Goal: Task Accomplishment & Management: Use online tool/utility

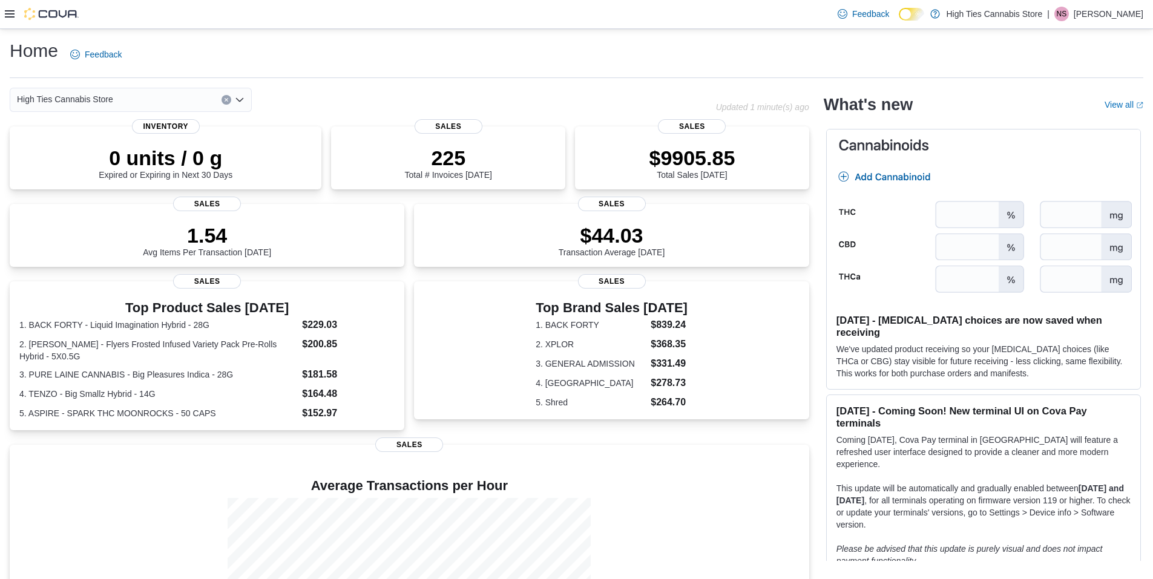
click at [12, 10] on icon at bounding box center [10, 14] width 10 height 10
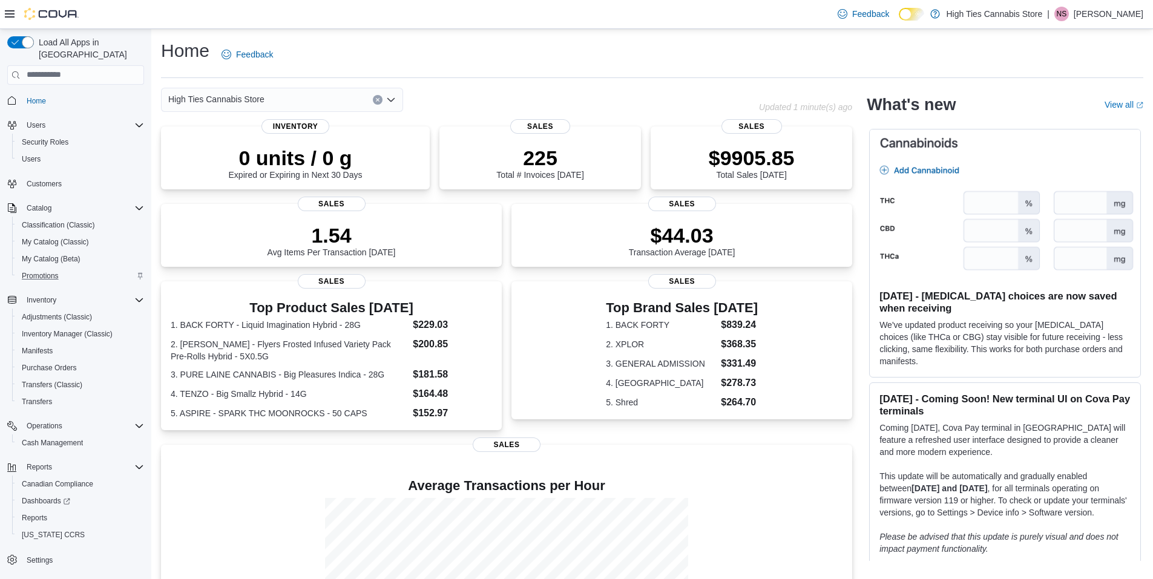
scroll to position [121, 0]
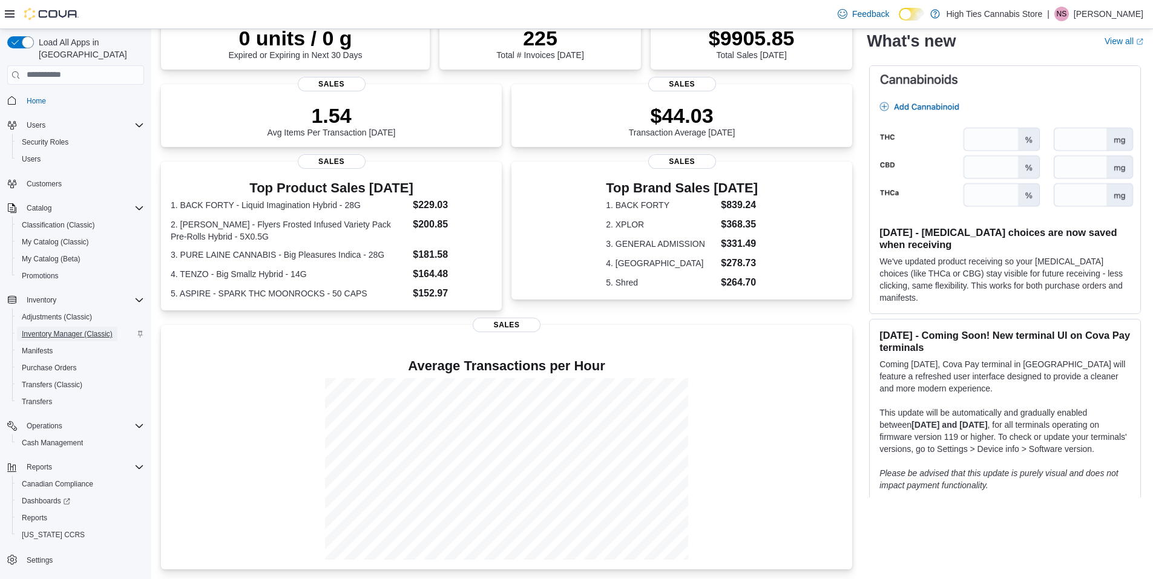
click at [53, 329] on span "Inventory Manager (Classic)" at bounding box center [67, 334] width 91 height 10
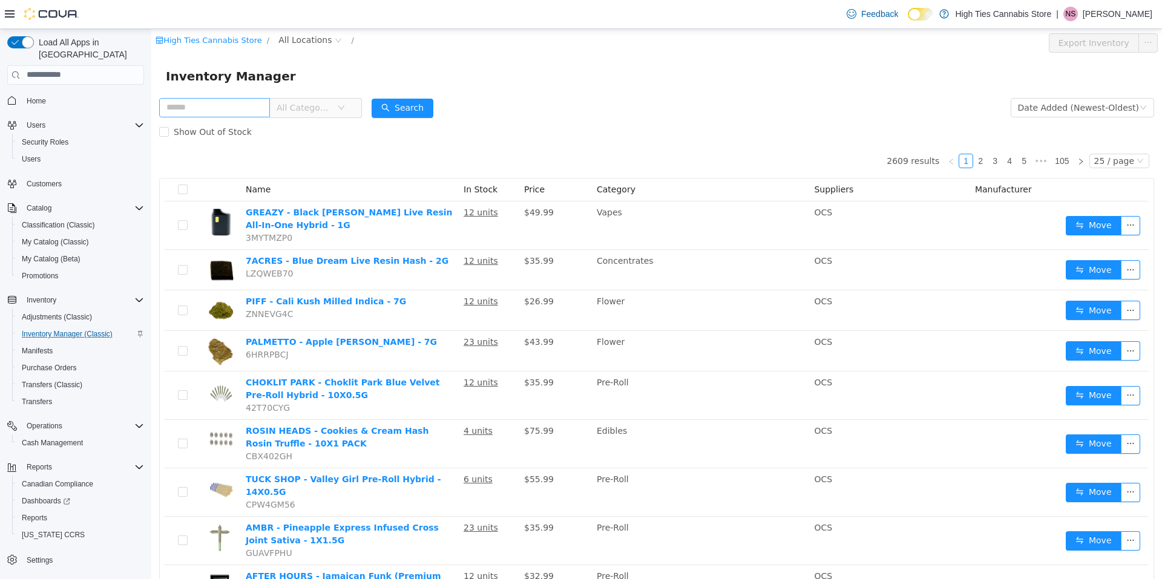
click at [221, 108] on input "text" at bounding box center [214, 106] width 111 height 19
type input "******"
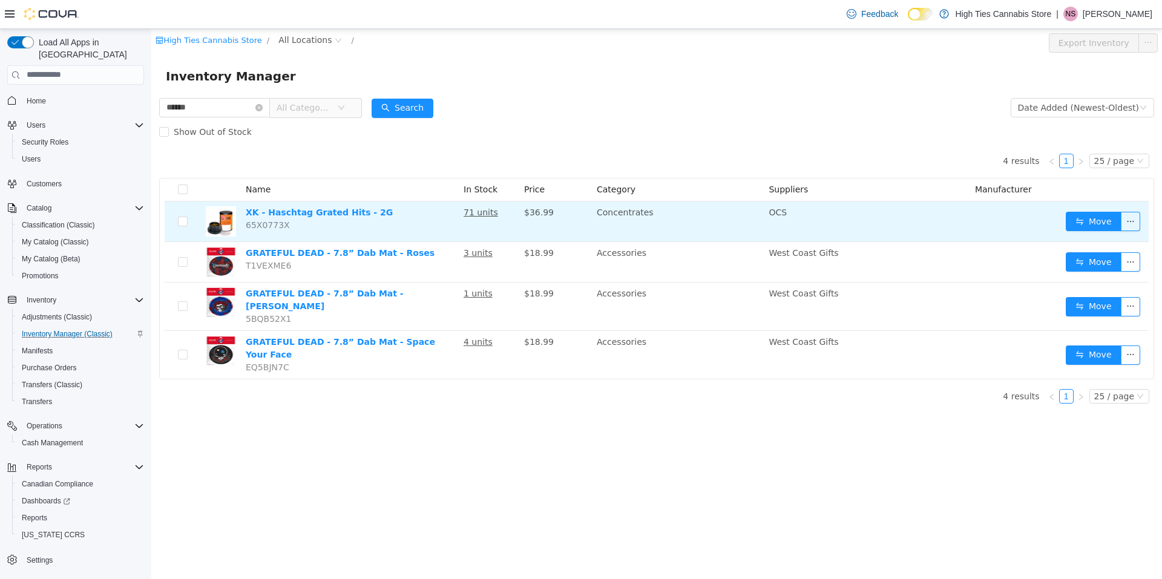
click at [535, 214] on span "$36.99" at bounding box center [539, 212] width 30 height 10
click at [533, 214] on span "$36.99" at bounding box center [539, 212] width 30 height 10
click at [536, 217] on span "$36.99" at bounding box center [539, 212] width 30 height 10
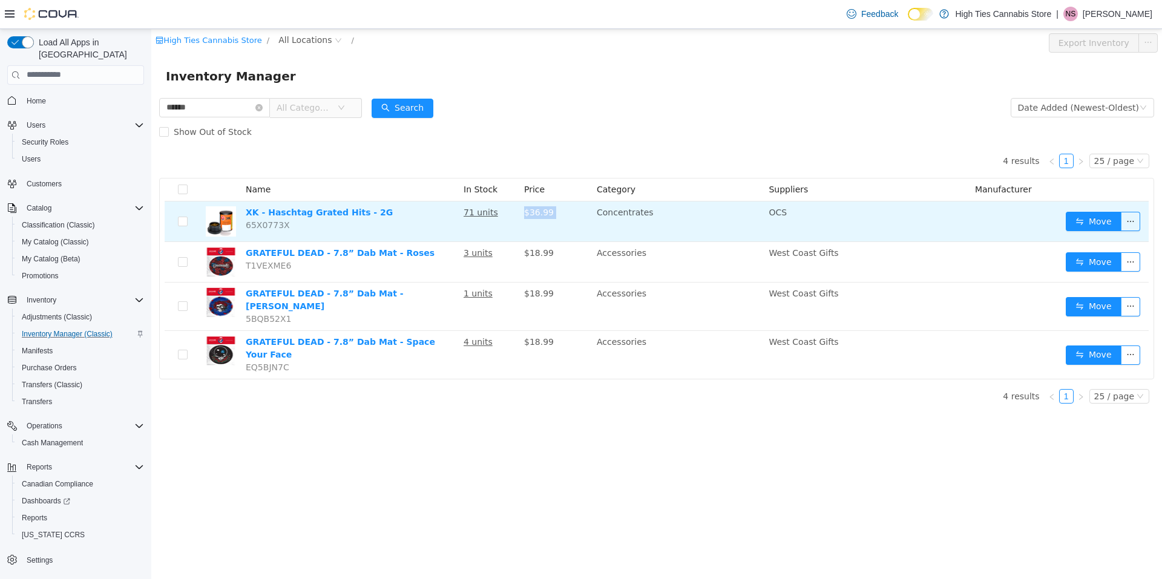
click at [535, 223] on td "$36.99" at bounding box center [555, 221] width 73 height 41
click at [339, 217] on link "XK - Haschtag Grated Hits - 2G" at bounding box center [319, 212] width 147 height 10
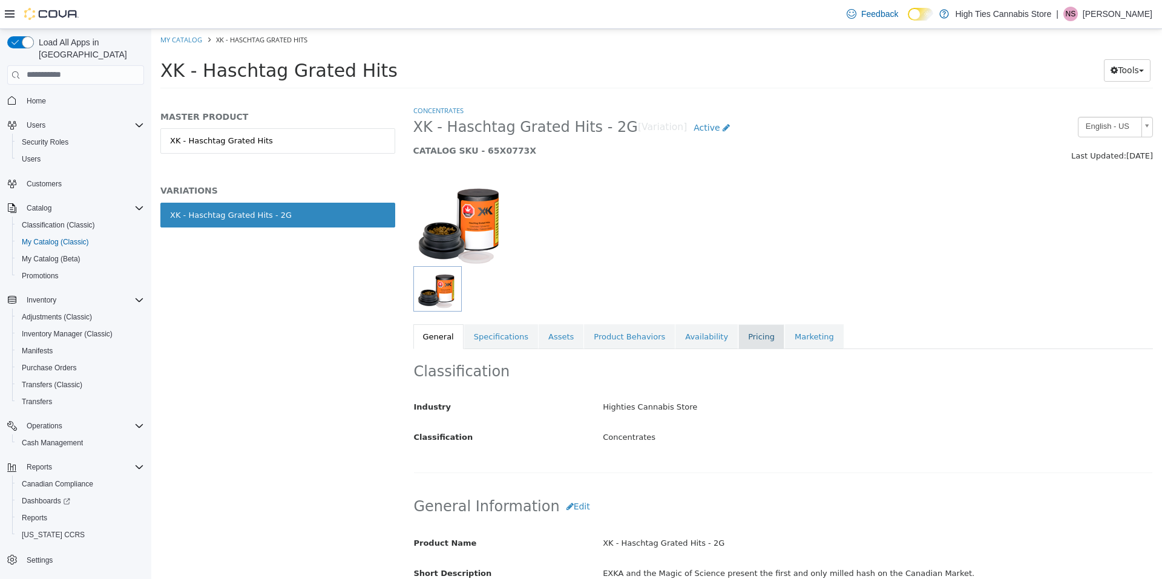
click at [739, 337] on link "Pricing" at bounding box center [762, 336] width 46 height 25
